Goal: Check status: Check status

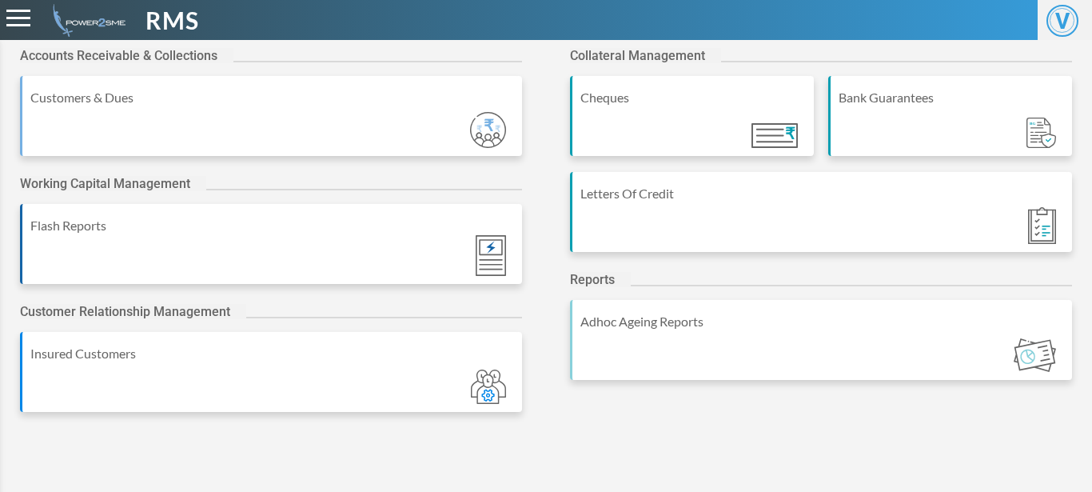
click at [682, 210] on div "Letters Of Credit" at bounding box center [821, 212] width 502 height 80
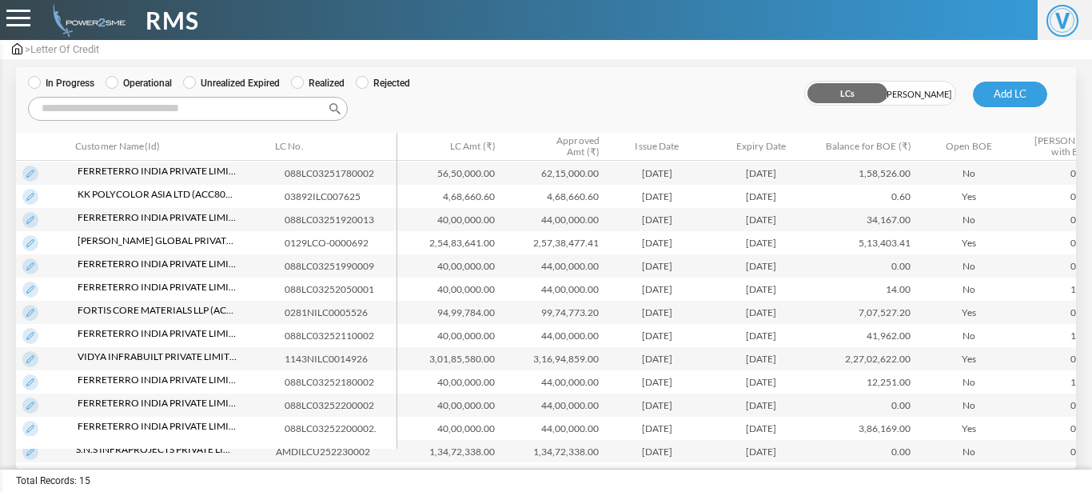
click at [225, 113] on input "Search:" at bounding box center [188, 109] width 320 height 24
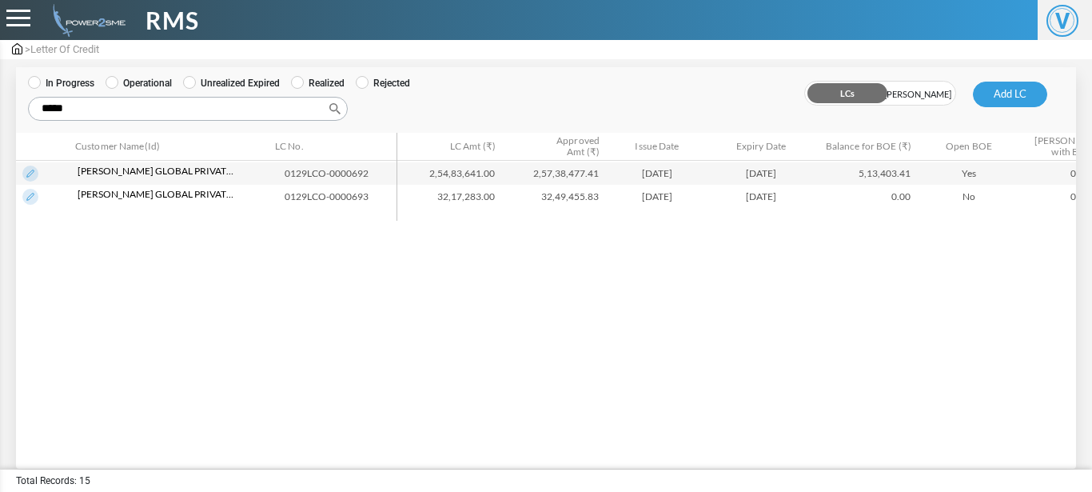
type input "*****"
click at [34, 199] on img at bounding box center [30, 197] width 16 height 16
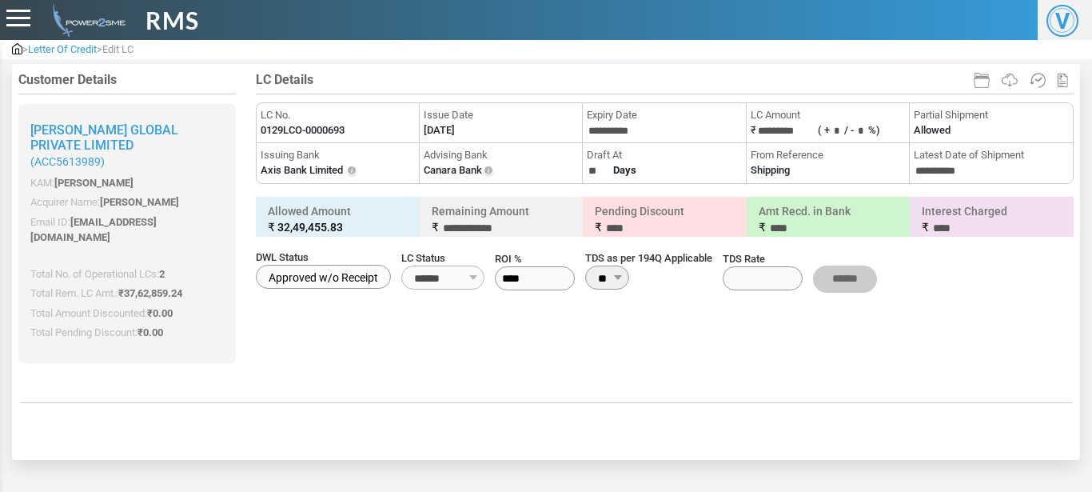
click at [289, 132] on label "0129LCO-0000693" at bounding box center [303, 130] width 84 height 16
copy li "LC No. 0129LCO-0000693"
click at [289, 132] on label "0129LCO-0000693" at bounding box center [303, 130] width 84 height 16
click at [455, 126] on label "[DATE]" at bounding box center [439, 130] width 31 height 16
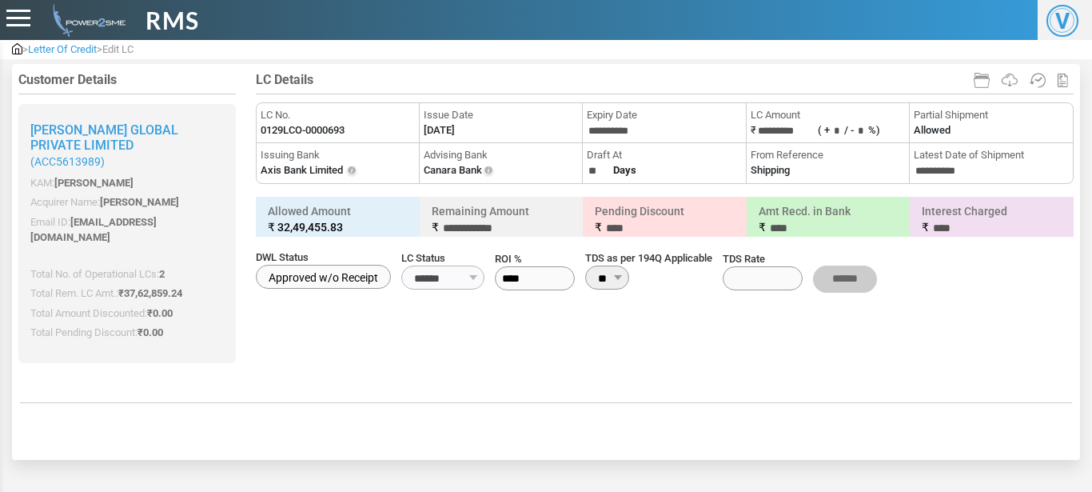
click at [455, 126] on label "[DATE]" at bounding box center [439, 130] width 31 height 16
copy li "Issue Date"
